Goal: Task Accomplishment & Management: Use online tool/utility

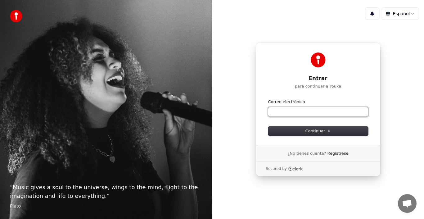
click at [317, 112] on input "Correo electrónico" at bounding box center [318, 111] width 100 height 9
type input "*"
click at [297, 110] on input "**********" at bounding box center [318, 111] width 100 height 9
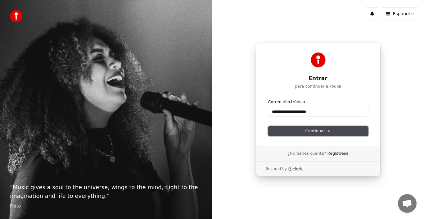
click at [327, 130] on icon at bounding box center [328, 130] width 3 height 3
type input "**********"
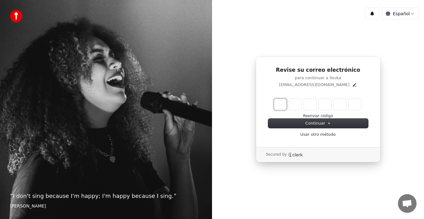
type input "*"
type input "**"
type input "*"
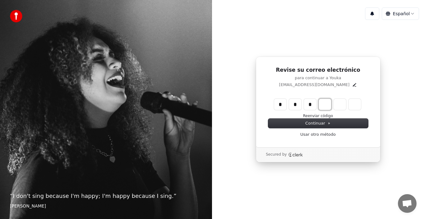
type input "***"
type input "*"
type input "****"
type input "*"
type input "******"
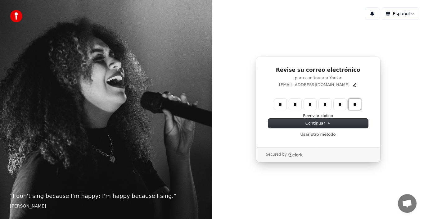
type input "*"
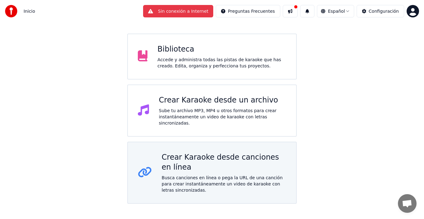
click at [220, 178] on div "Busca canciones en línea o pega la URL de una canción para crear instantáneamen…" at bounding box center [224, 183] width 124 height 19
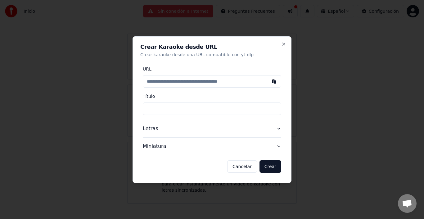
type input "**********"
click at [267, 168] on button "Crear" at bounding box center [270, 166] width 22 height 12
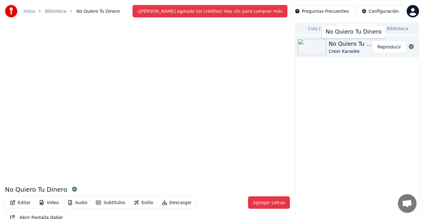
click at [340, 50] on div "Crear Karaoke" at bounding box center [350, 51] width 43 height 6
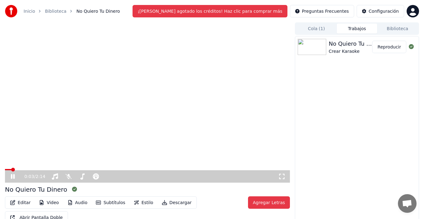
click at [12, 171] on span at bounding box center [13, 170] width 4 height 4
click at [12, 176] on icon at bounding box center [13, 176] width 4 height 5
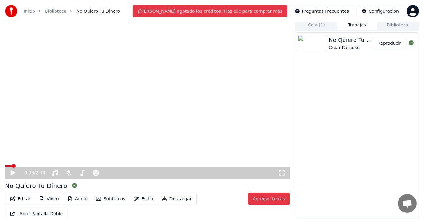
scroll to position [5, 0]
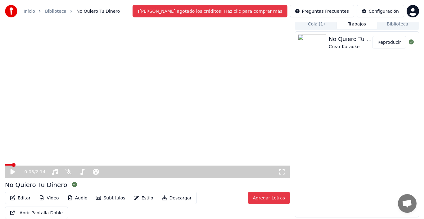
click at [170, 198] on button "Descargar" at bounding box center [176, 198] width 37 height 10
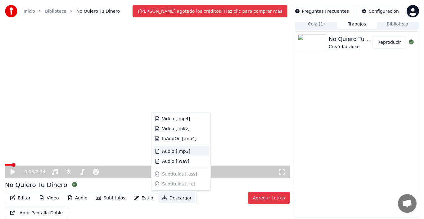
click at [188, 151] on div "Audio [.mp3]" at bounding box center [184, 151] width 45 height 6
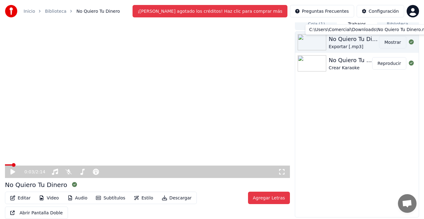
click at [392, 42] on button "Mostrar" at bounding box center [392, 42] width 27 height 12
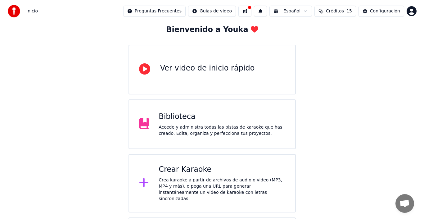
scroll to position [79, 0]
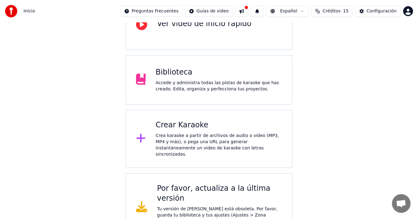
click at [187, 135] on div "Crea karaoke a partir de archivos de audio o video (MP3, MP4 y más), o pega una…" at bounding box center [219, 144] width 127 height 25
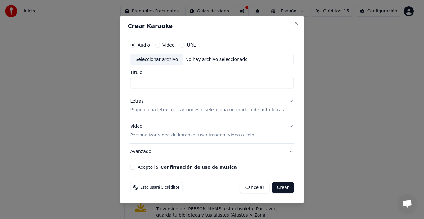
paste input "**********"
click at [160, 165] on button "Confirmación de uso de música" at bounding box center [198, 167] width 76 height 4
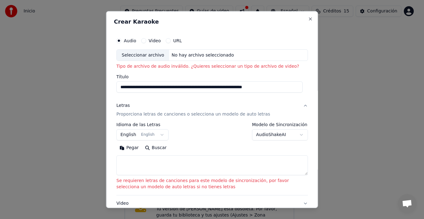
scroll to position [0, 0]
type input "*"
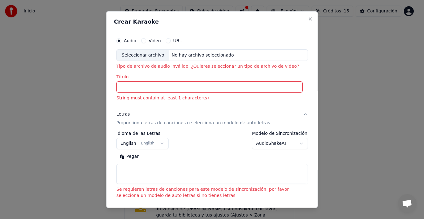
click at [167, 41] on button "URL" at bounding box center [168, 40] width 5 height 5
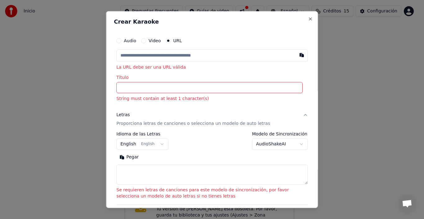
type button "url"
click at [162, 88] on input "Título" at bounding box center [209, 87] width 186 height 11
click at [166, 60] on input "text" at bounding box center [211, 55] width 191 height 12
click at [167, 55] on input "text" at bounding box center [211, 55] width 191 height 12
paste input "**********"
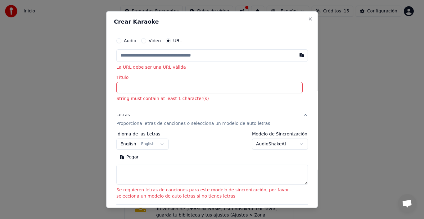
type input "**********"
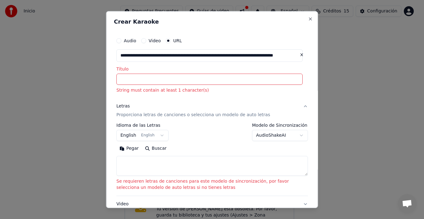
type input "**********"
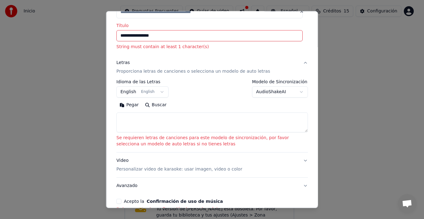
scroll to position [82, 0]
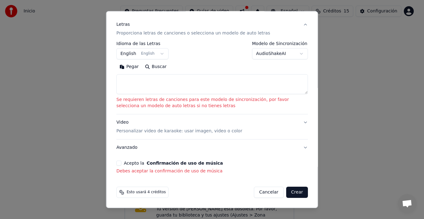
click at [289, 192] on button "Crear" at bounding box center [297, 191] width 22 height 11
type input "**********"
click at [121, 163] on button "Acepto la Confirmación de uso de música" at bounding box center [118, 162] width 5 height 5
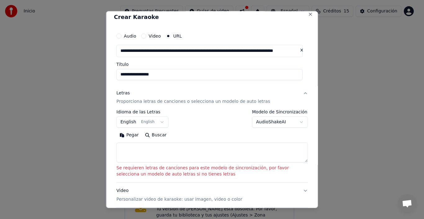
scroll to position [0, 0]
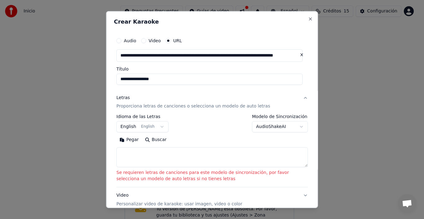
click at [159, 127] on button "English English" at bounding box center [142, 126] width 52 height 11
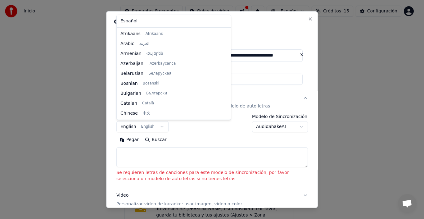
scroll to position [50, 0]
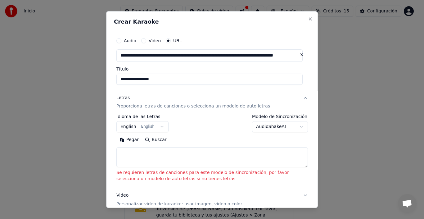
click at [126, 128] on body "**********" at bounding box center [209, 81] width 418 height 320
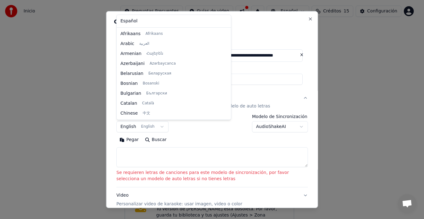
click at [158, 127] on body "**********" at bounding box center [209, 81] width 418 height 320
click at [184, 151] on body "**********" at bounding box center [209, 81] width 418 height 320
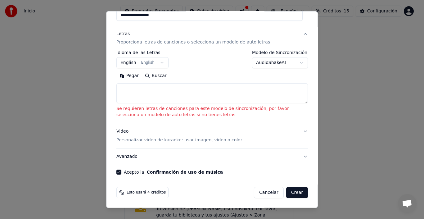
scroll to position [64, 0]
click at [137, 194] on span "Esto usará 4 créditos" at bounding box center [146, 192] width 39 height 5
click at [297, 194] on button "Crear" at bounding box center [297, 191] width 22 height 11
click at [290, 193] on button "Crear" at bounding box center [297, 191] width 22 height 11
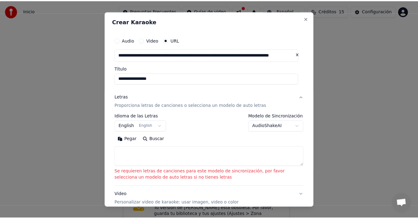
scroll to position [0, 0]
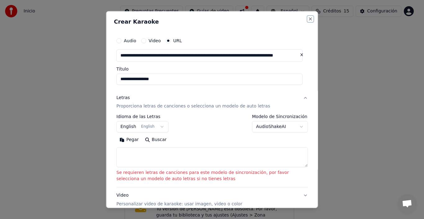
click at [308, 18] on button "Close" at bounding box center [310, 18] width 5 height 5
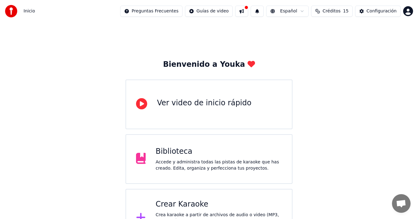
click at [245, 12] on button at bounding box center [241, 11] width 13 height 11
click at [199, 31] on div "Bienvenido a Youka Ver video de inicio rápido Biblioteca Accede y administra to…" at bounding box center [209, 171] width 418 height 298
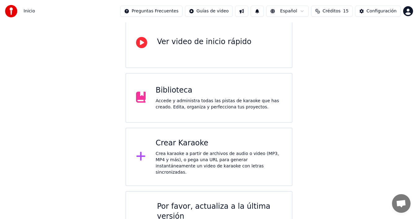
scroll to position [62, 0]
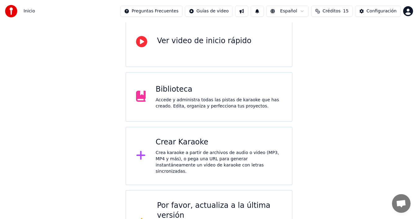
click at [186, 106] on div "Accede y administra todas las pistas de karaoke que has creado. Edita, organiza…" at bounding box center [219, 103] width 127 height 12
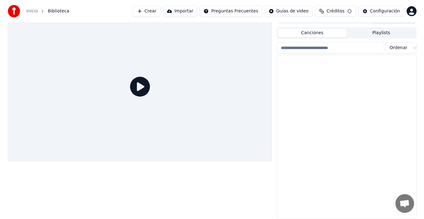
scroll to position [10, 0]
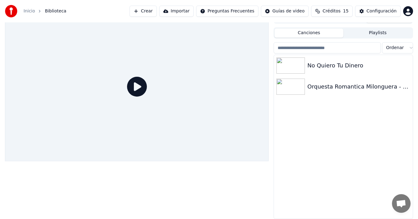
click at [138, 10] on button "Crear" at bounding box center [143, 11] width 27 height 11
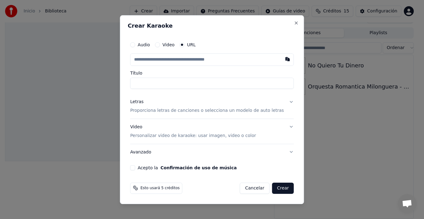
click at [194, 59] on input "text" at bounding box center [211, 59] width 163 height 12
type input "**********"
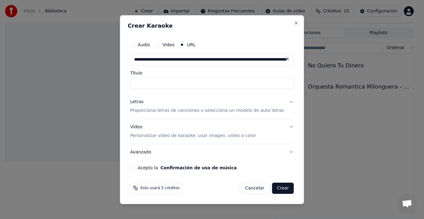
scroll to position [0, 85]
type input "**********"
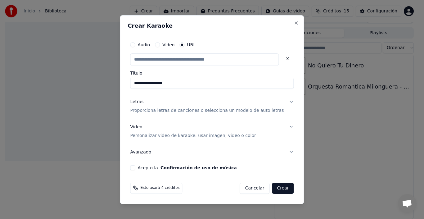
scroll to position [0, 0]
click at [275, 190] on button "Crear" at bounding box center [283, 187] width 22 height 11
type input "**********"
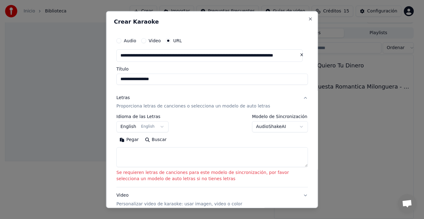
click at [175, 152] on textarea at bounding box center [211, 157] width 191 height 20
click at [156, 128] on button "English English" at bounding box center [142, 126] width 52 height 11
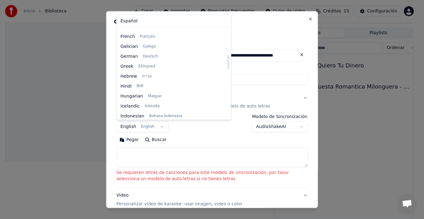
scroll to position [73, 0]
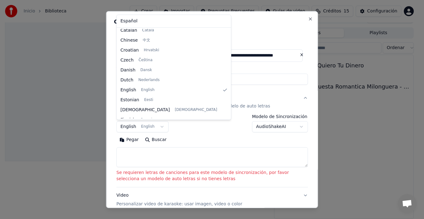
select select "**"
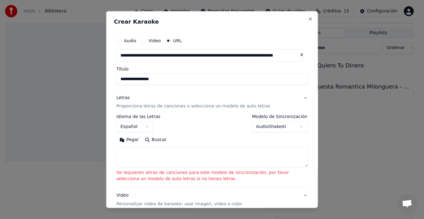
click at [211, 157] on textarea at bounding box center [211, 157] width 191 height 20
click at [159, 140] on button "Buscar" at bounding box center [155, 140] width 28 height 10
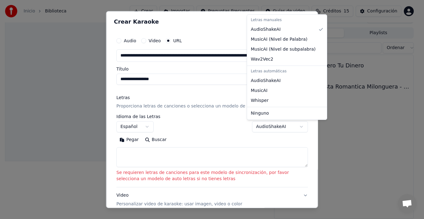
click at [298, 127] on body "**********" at bounding box center [209, 99] width 418 height 219
select select "****"
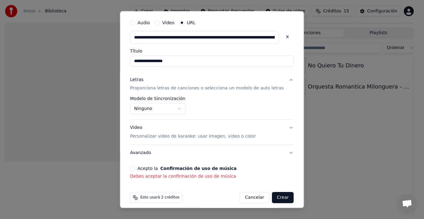
scroll to position [23, 0]
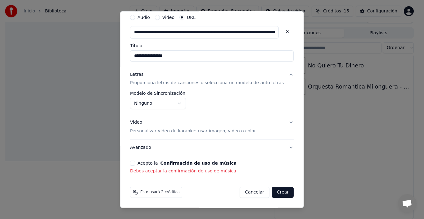
click at [135, 162] on button "Acepto la Confirmación de uso de música" at bounding box center [132, 162] width 5 height 5
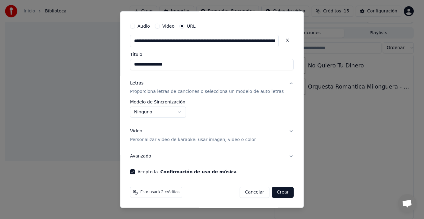
click at [272, 191] on button "Crear" at bounding box center [283, 191] width 22 height 11
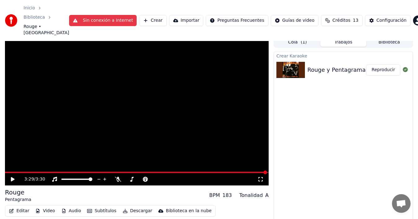
scroll to position [17, 0]
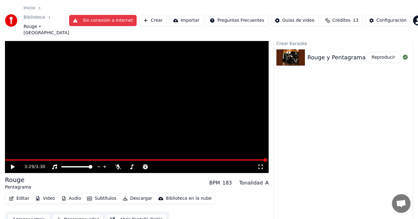
click at [319, 54] on div "Rouge y Pentagrama" at bounding box center [337, 57] width 58 height 9
click at [135, 194] on button "Descargar" at bounding box center [137, 198] width 35 height 9
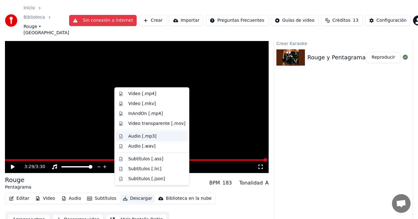
click at [147, 139] on div "Audio [.mp3]" at bounding box center [142, 136] width 28 height 6
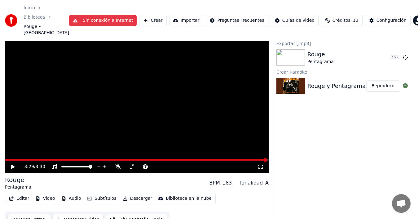
click at [134, 194] on button "Descargar" at bounding box center [137, 198] width 35 height 9
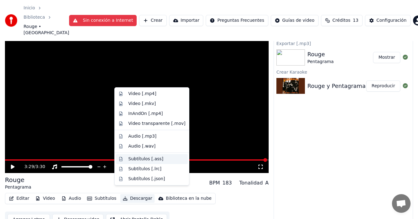
click at [137, 161] on div "Subtítulos [.ass]" at bounding box center [145, 159] width 35 height 6
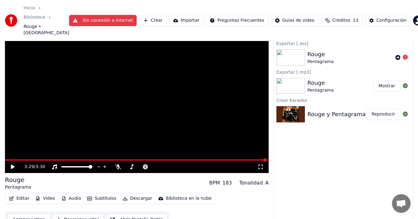
click at [336, 50] on div "Rouge Pentagrama" at bounding box center [351, 57] width 86 height 15
click at [398, 55] on icon at bounding box center [398, 57] width 5 height 5
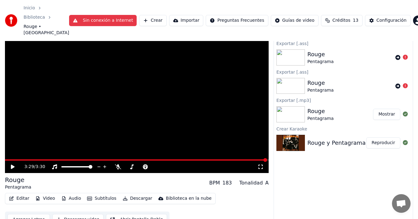
click at [140, 194] on button "Descargar" at bounding box center [137, 198] width 35 height 9
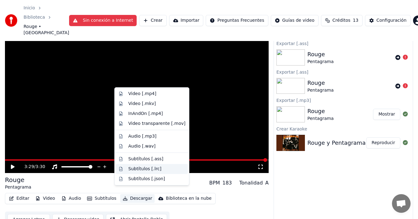
click at [149, 170] on div "Subtítulos [.lrc]" at bounding box center [144, 169] width 33 height 6
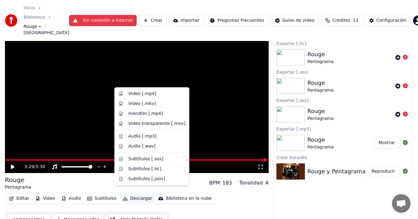
click at [141, 195] on button "Descargar" at bounding box center [137, 198] width 35 height 9
click at [150, 179] on div "Subtítulos [.json]" at bounding box center [146, 179] width 37 height 6
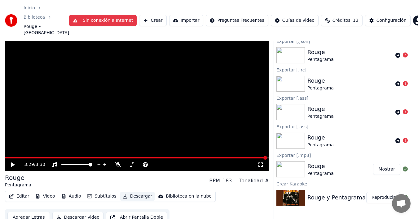
scroll to position [19, 0]
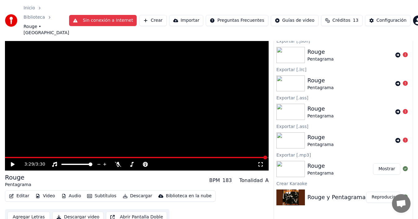
click at [21, 211] on button "Agregar Letras" at bounding box center [28, 216] width 43 height 11
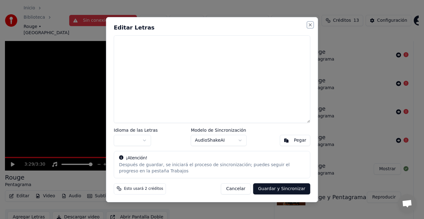
click at [311, 24] on button "Close" at bounding box center [310, 24] width 5 height 5
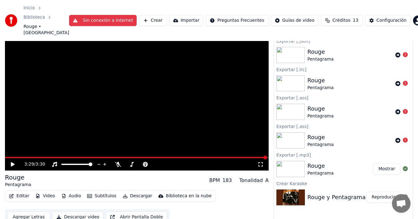
click at [34, 16] on link "Biblioteca" at bounding box center [34, 17] width 21 height 6
click at [34, 17] on link "Biblioteca" at bounding box center [34, 17] width 21 height 6
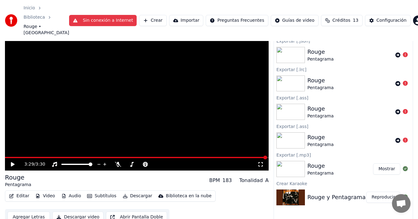
click at [34, 17] on link "Biblioteca" at bounding box center [34, 17] width 21 height 6
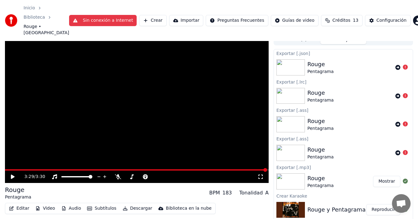
scroll to position [0, 0]
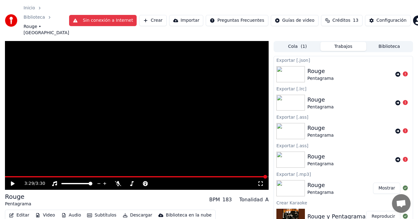
click at [287, 42] on button "Cola ( 1 )" at bounding box center [298, 46] width 46 height 9
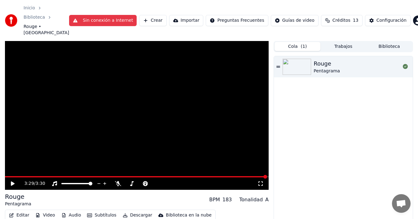
click at [343, 63] on div "Rouge Pentagrama" at bounding box center [357, 66] width 87 height 15
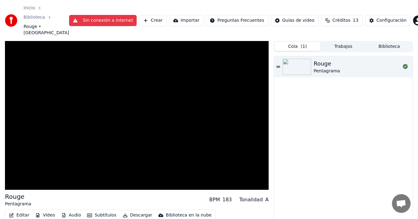
click at [388, 42] on button "Biblioteca" at bounding box center [390, 46] width 46 height 9
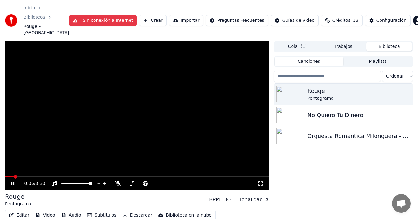
click at [13, 181] on icon at bounding box center [12, 183] width 3 height 4
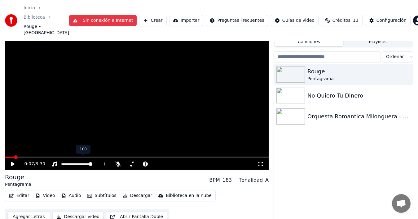
scroll to position [22, 0]
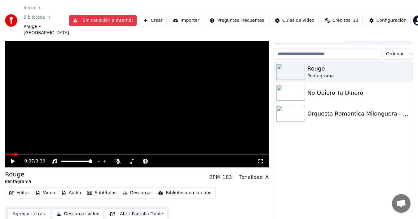
click at [29, 8] on link "Inicio" at bounding box center [29, 8] width 11 height 6
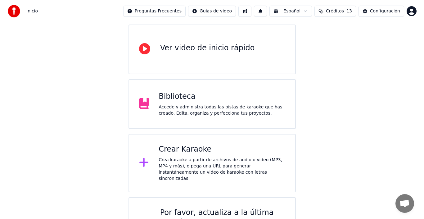
scroll to position [79, 0]
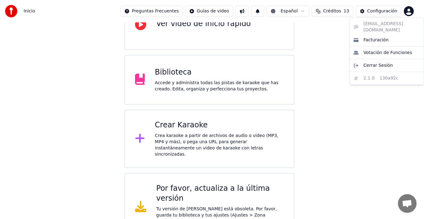
click at [408, 11] on html "Inicio Preguntas Frecuentes Guías de video Español Créditos 13 Configuración Bi…" at bounding box center [212, 81] width 424 height 320
click at [378, 62] on span "Cerrar Sesión" at bounding box center [377, 65] width 29 height 6
